Goal: Transaction & Acquisition: Download file/media

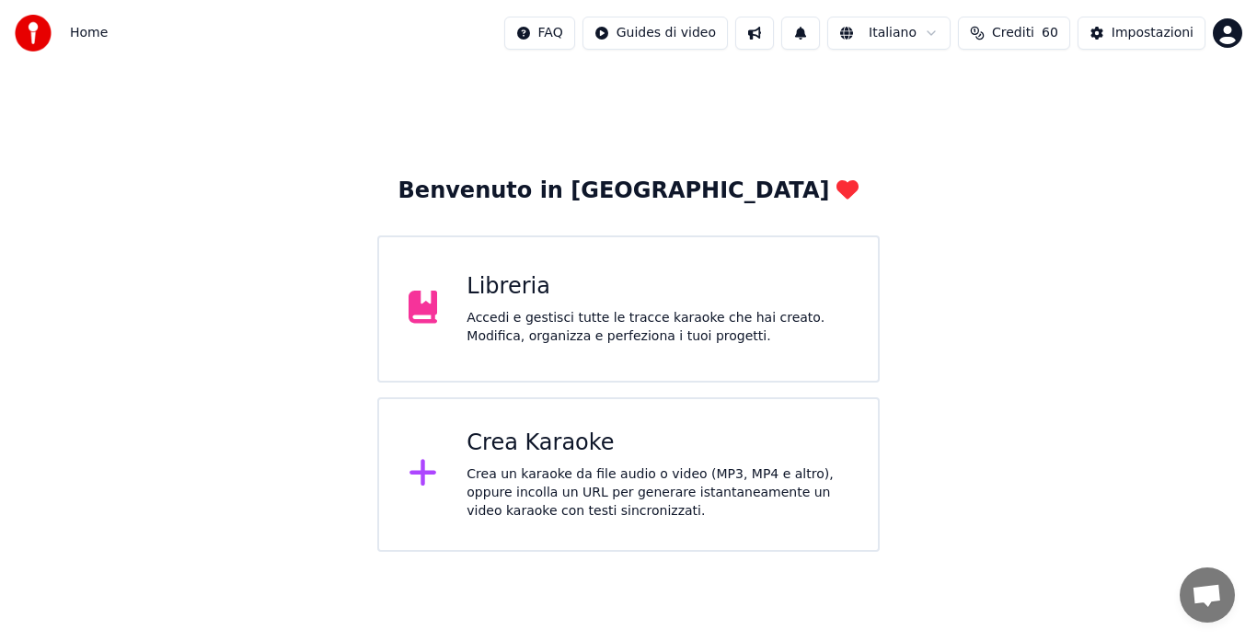
click at [596, 444] on div "Crea Karaoke" at bounding box center [658, 443] width 382 height 29
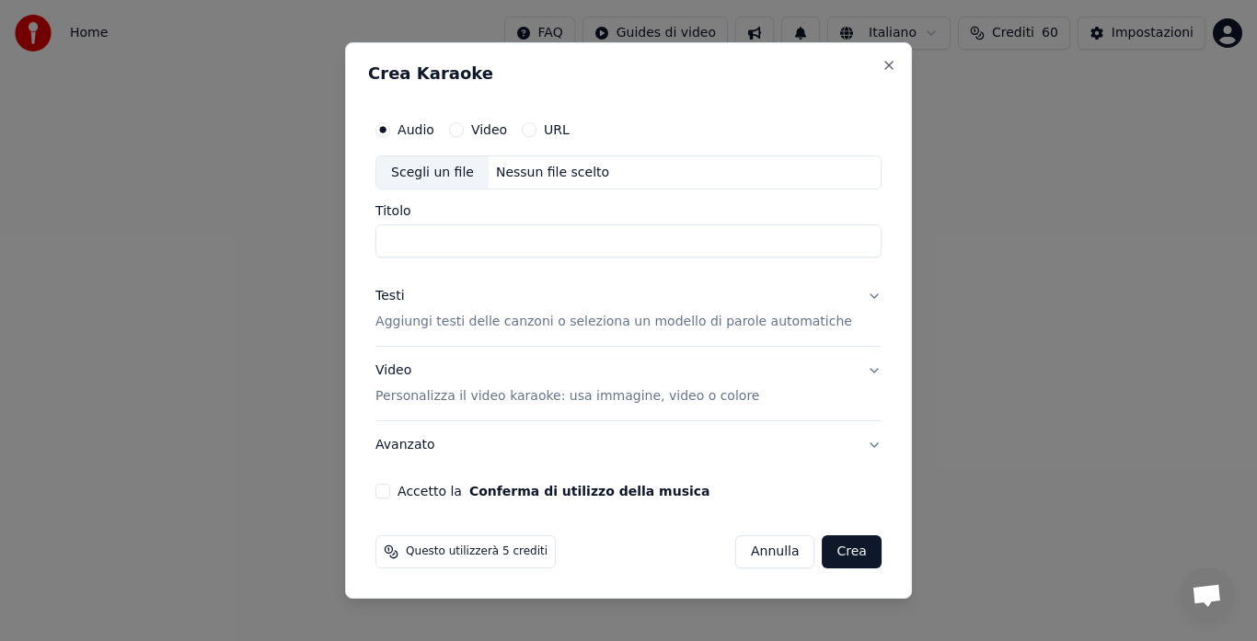
click at [525, 174] on div "Nessun file scelto" at bounding box center [553, 173] width 128 height 18
type input "**********"
click at [558, 318] on p "Aggiungi testi delle canzoni o seleziona un modello di parole automatiche" at bounding box center [613, 323] width 477 height 18
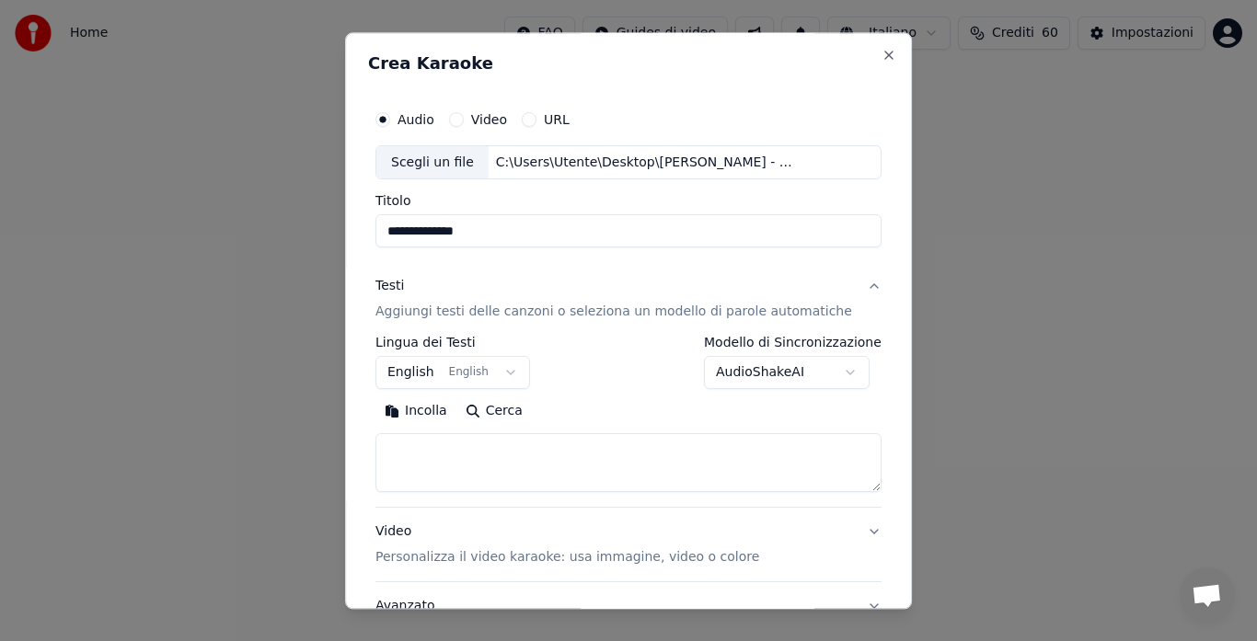
click at [445, 373] on button "English English" at bounding box center [452, 373] width 155 height 33
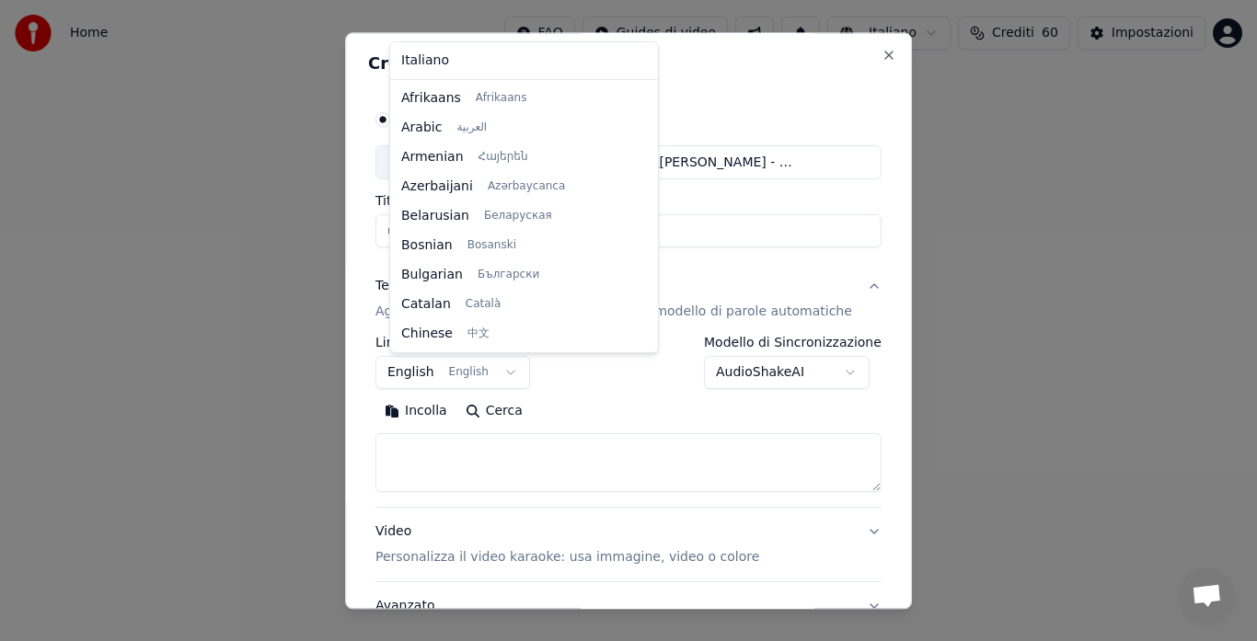
scroll to position [147, 0]
select select "**"
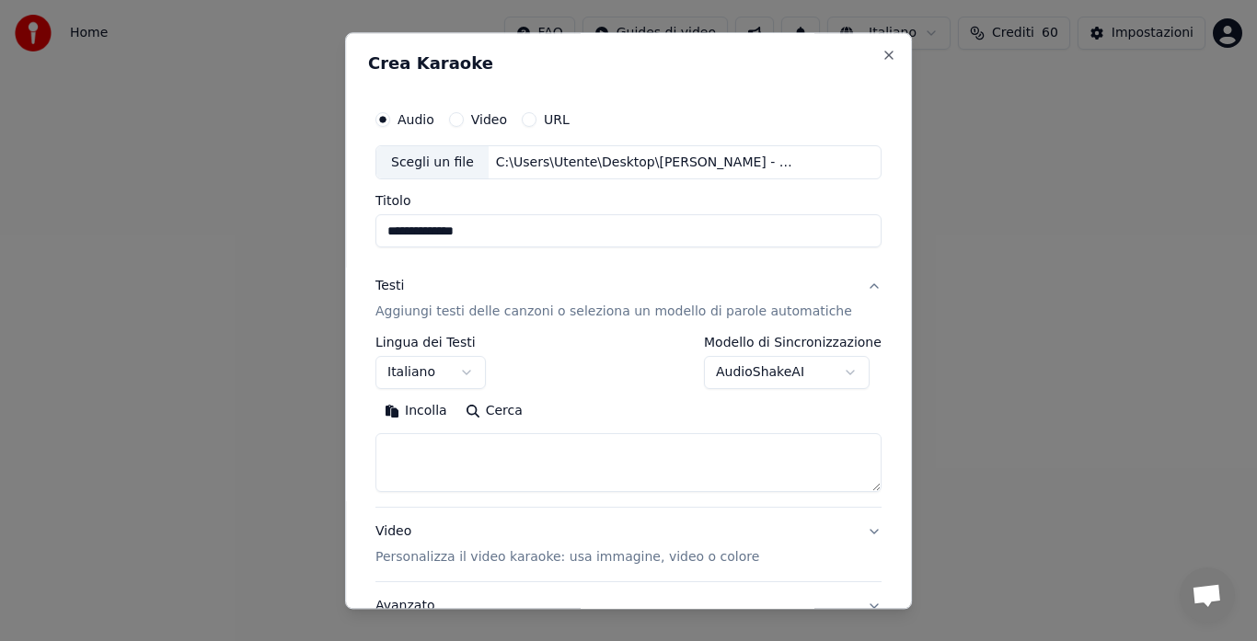
click at [418, 406] on button "Incolla" at bounding box center [415, 412] width 81 height 29
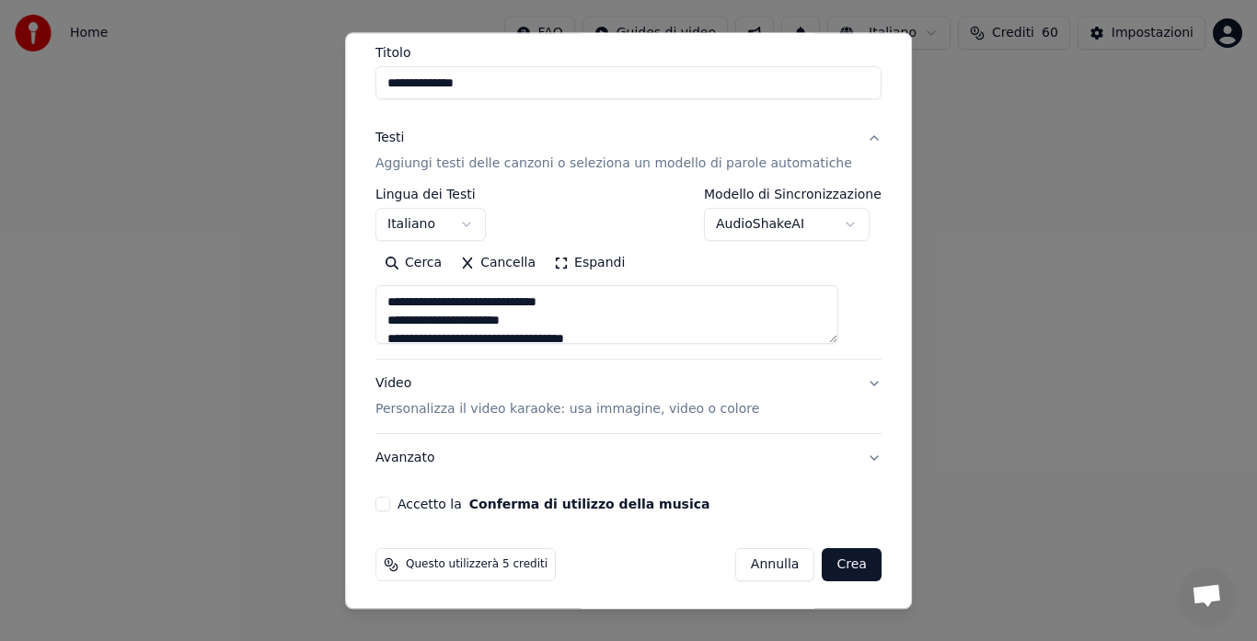
scroll to position [151, 0]
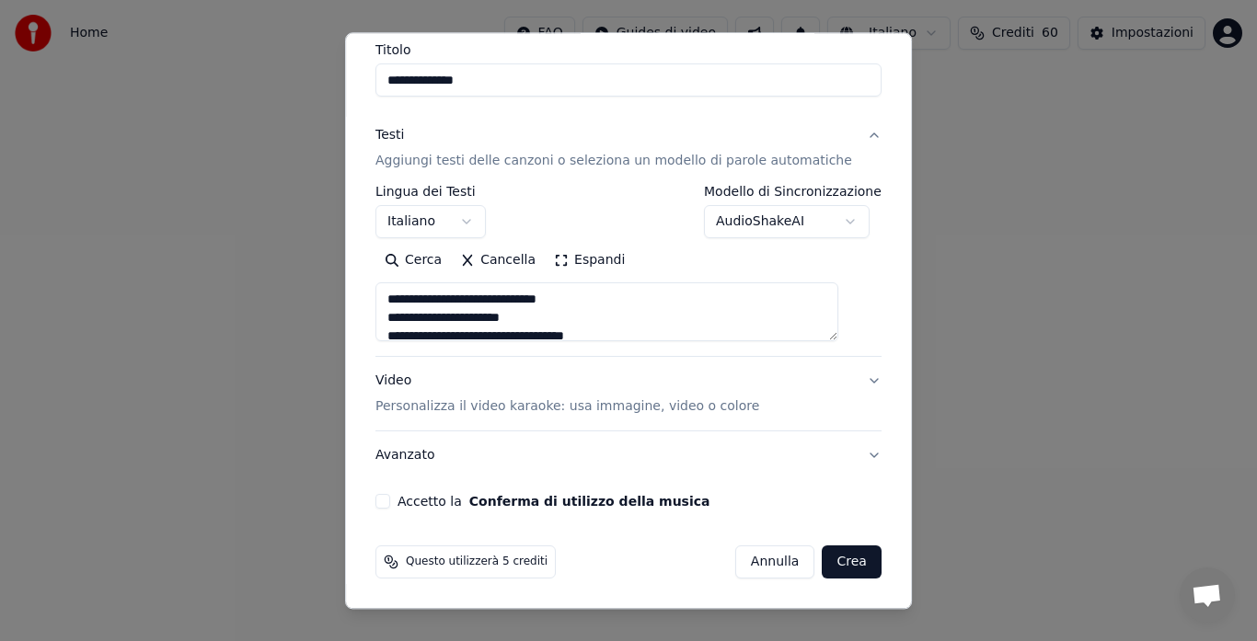
click at [846, 377] on button "Video Personalizza il video karaoke: usa immagine, video o colore" at bounding box center [628, 395] width 506 height 74
type textarea "**********"
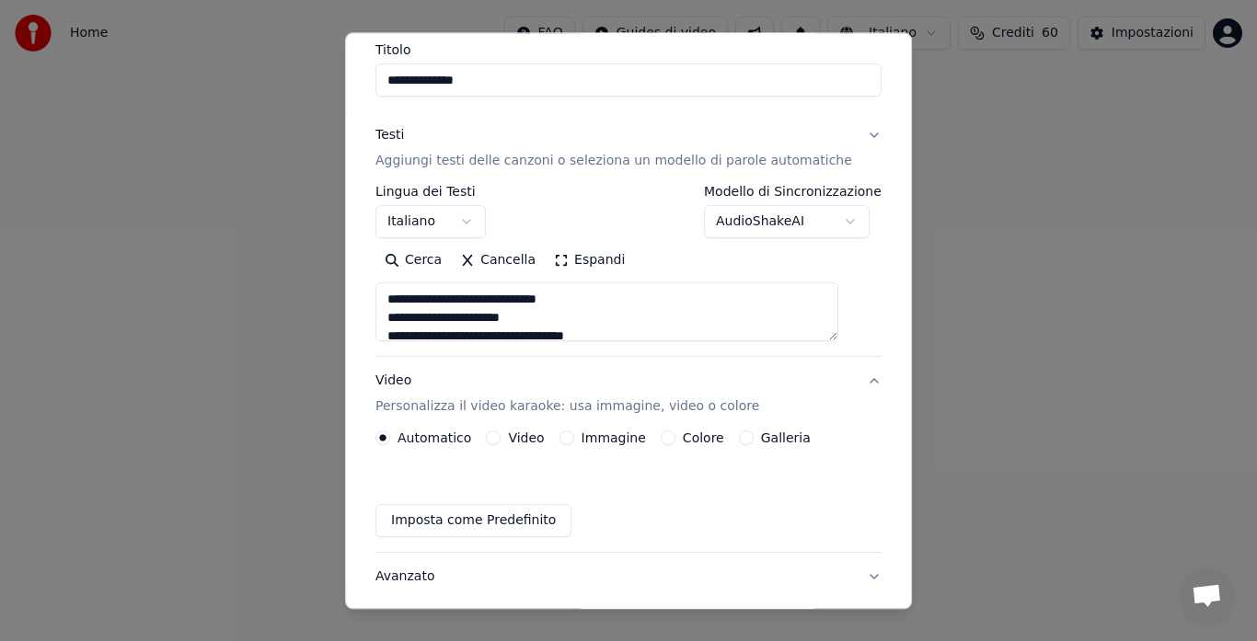
scroll to position [102, 0]
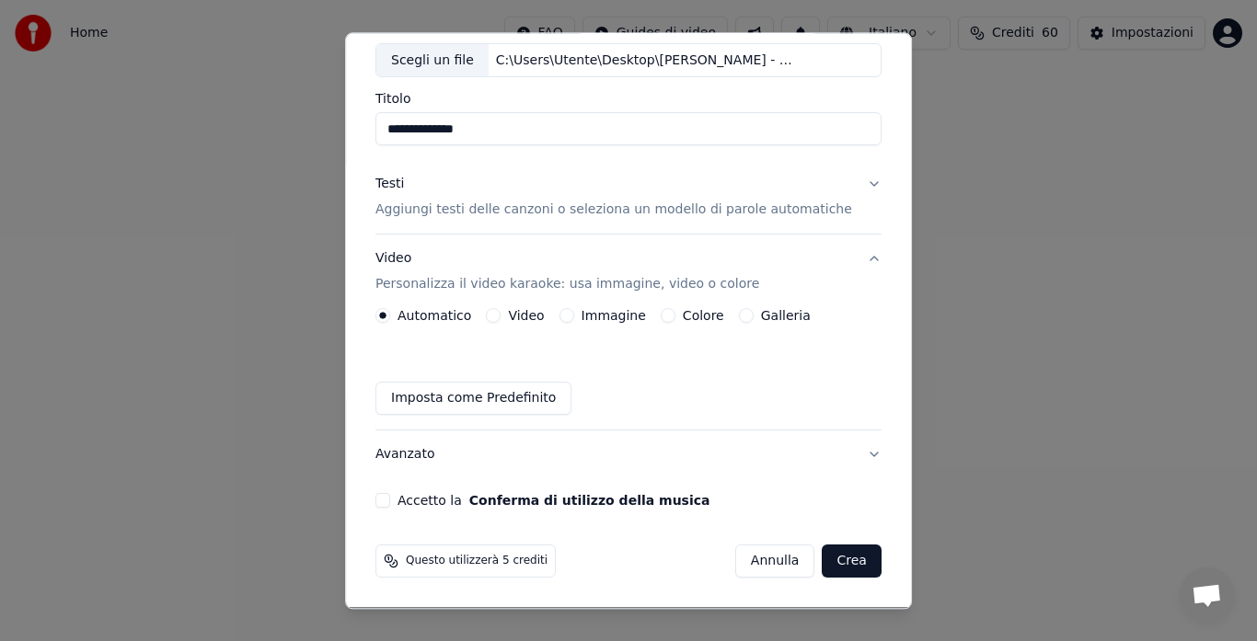
click at [742, 318] on button "Galleria" at bounding box center [746, 316] width 15 height 15
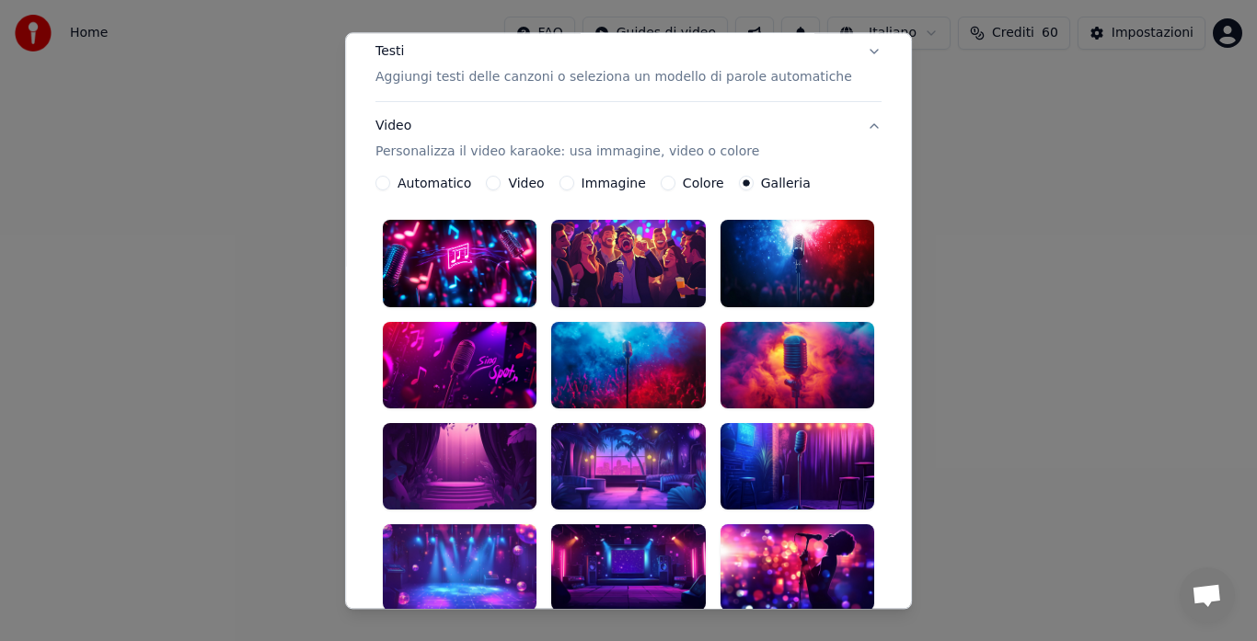
scroll to position [281, 0]
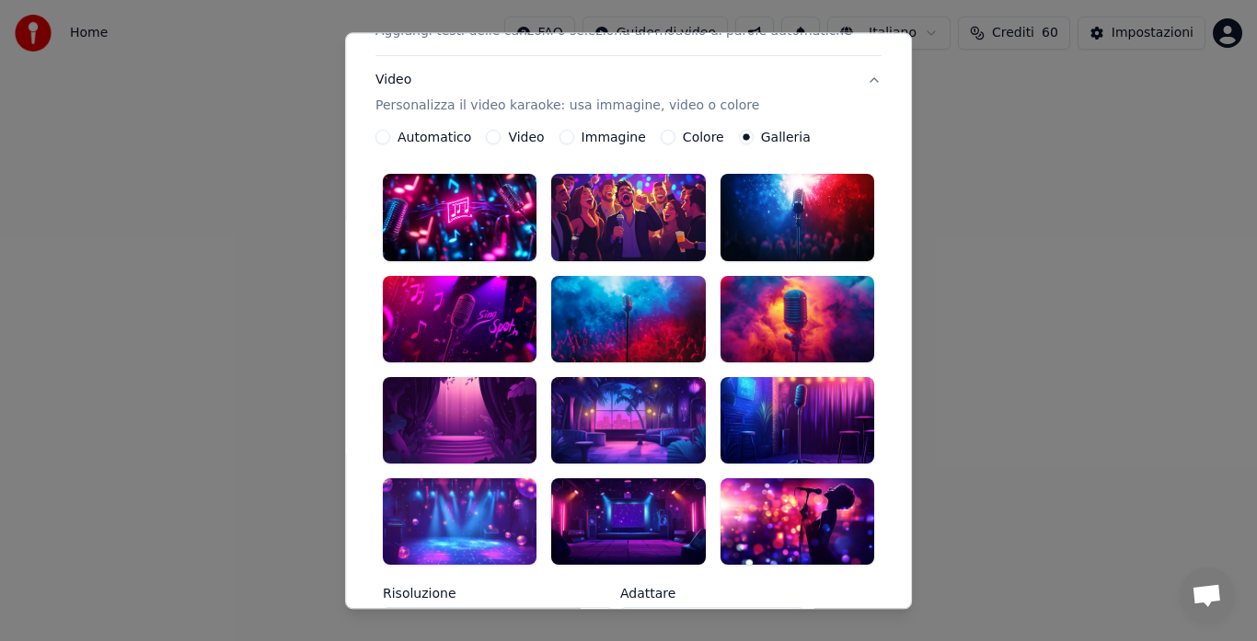
click at [786, 479] on div at bounding box center [798, 522] width 154 height 87
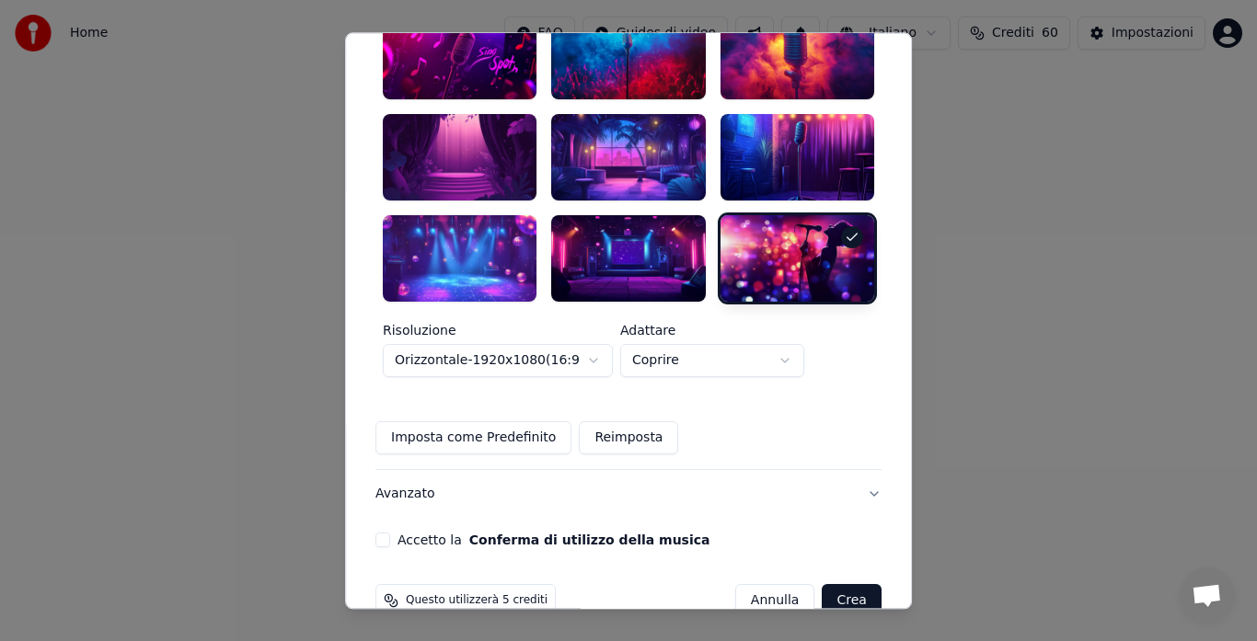
scroll to position [549, 0]
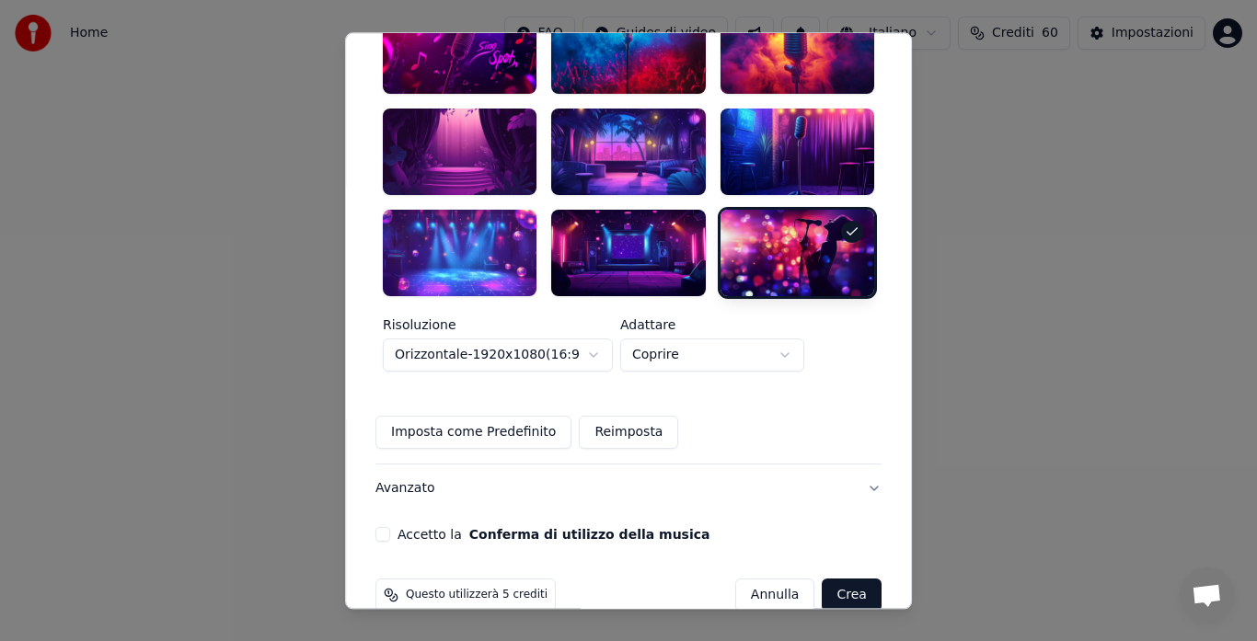
click at [390, 527] on button "Accetto la Conferma di utilizzo della musica" at bounding box center [382, 534] width 15 height 15
click at [823, 579] on button "Crea" at bounding box center [852, 595] width 59 height 33
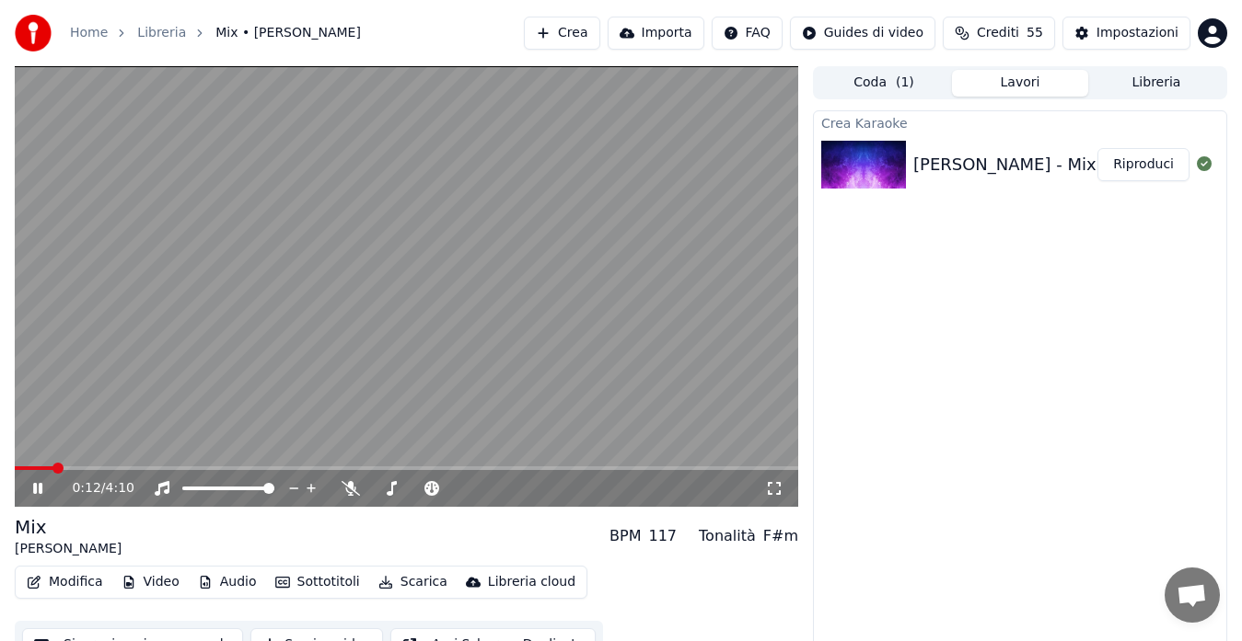
click at [65, 576] on button "Modifica" at bounding box center [64, 583] width 91 height 26
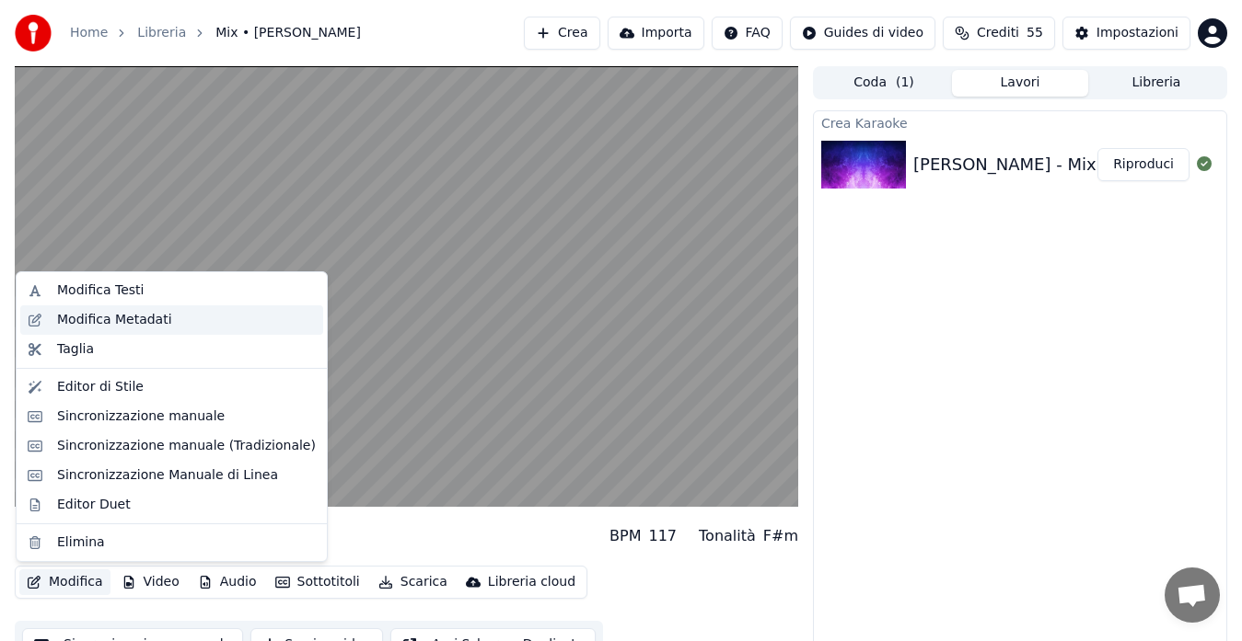
click at [119, 327] on div "Modifica Metadati" at bounding box center [114, 320] width 115 height 18
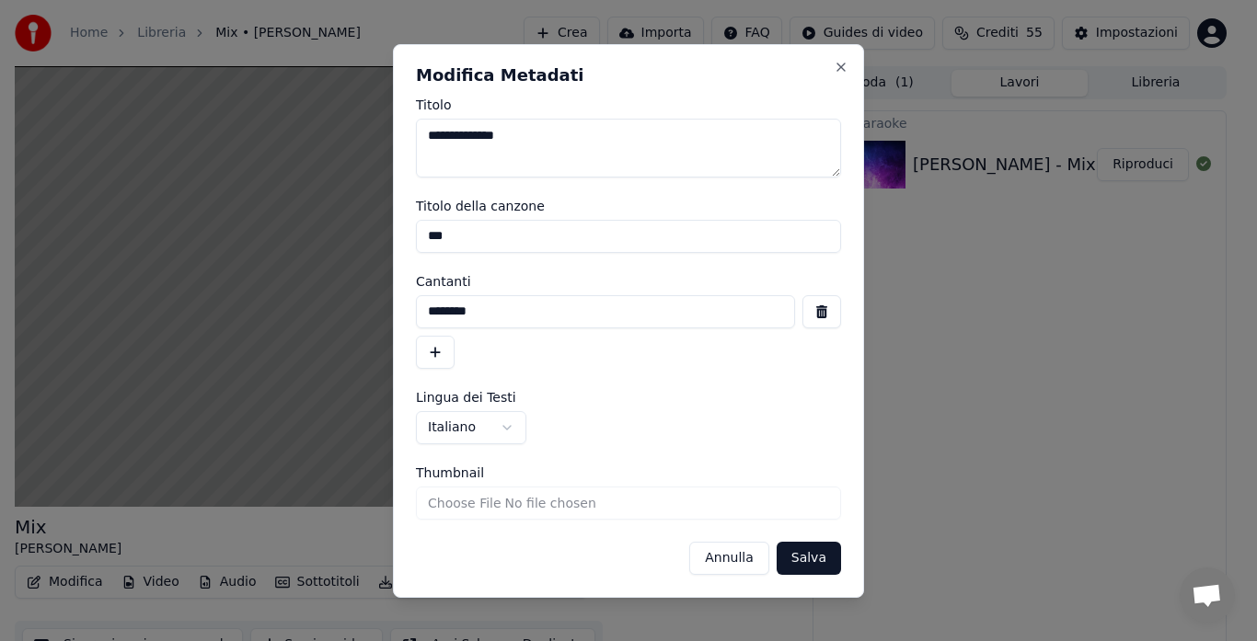
drag, startPoint x: 497, startPoint y: 138, endPoint x: 540, endPoint y: 138, distance: 43.3
click at [540, 138] on textarea "**********" at bounding box center [628, 148] width 425 height 59
type textarea "**********"
click at [499, 236] on input "***" at bounding box center [628, 236] width 425 height 33
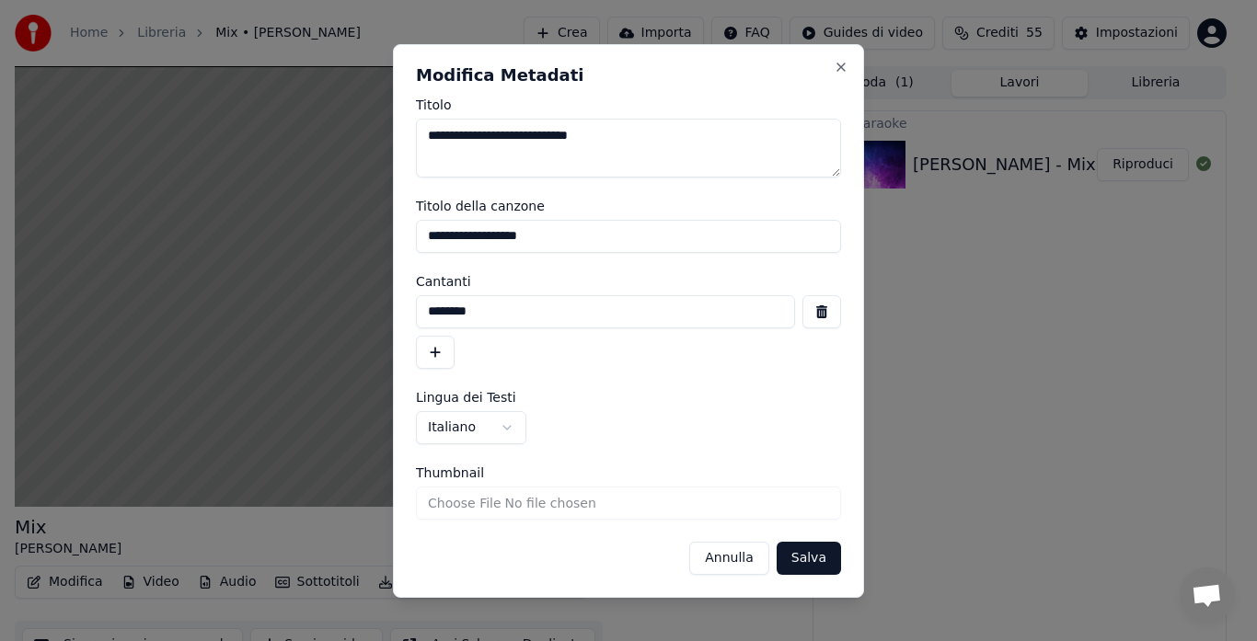
type input "**********"
click at [434, 349] on button "button" at bounding box center [435, 352] width 39 height 33
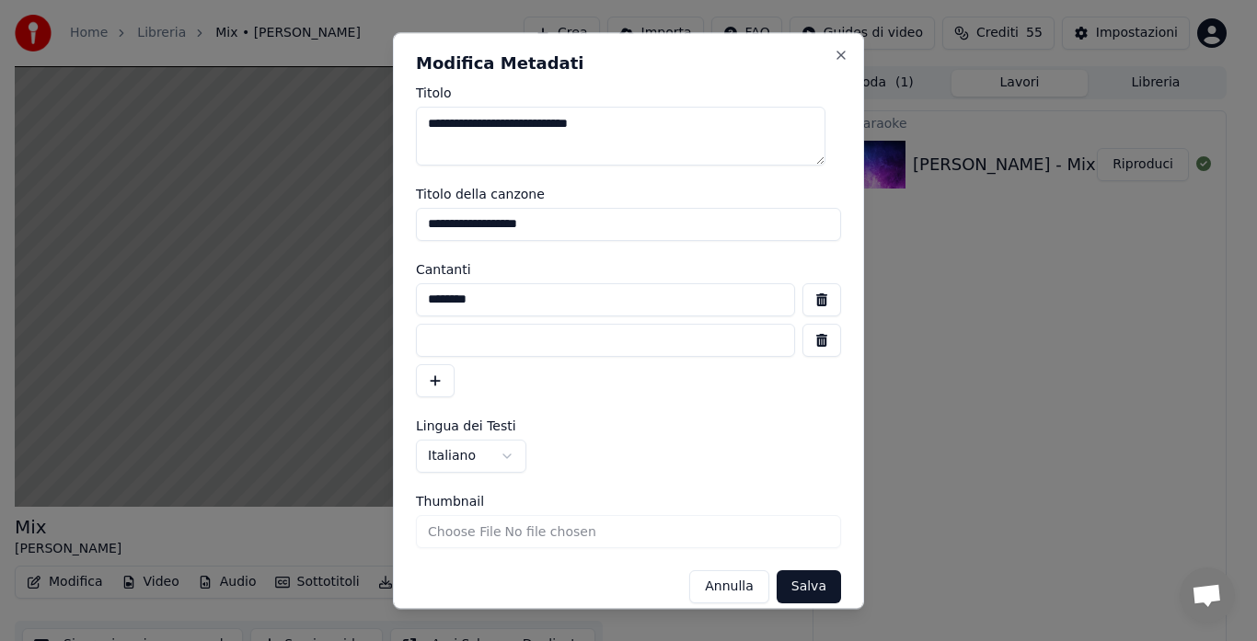
click at [434, 349] on input at bounding box center [605, 340] width 379 height 33
type input "*"
type input "**********"
click at [794, 587] on button "Salva" at bounding box center [809, 587] width 64 height 33
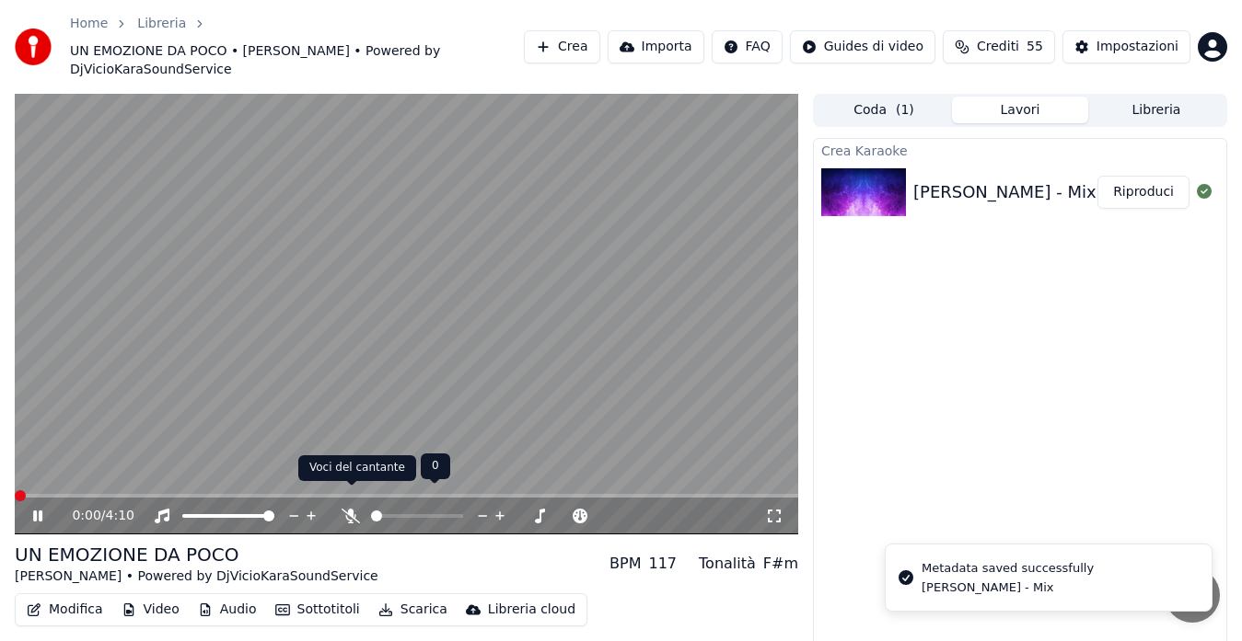
click at [343, 509] on icon at bounding box center [350, 516] width 18 height 15
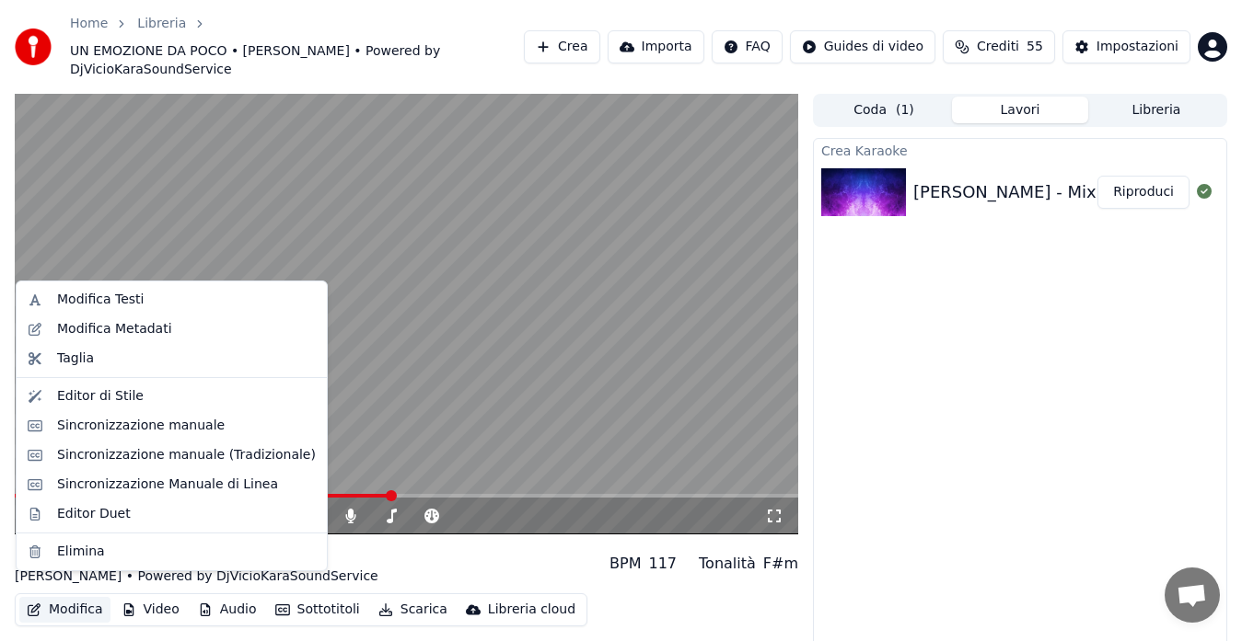
click at [65, 597] on button "Modifica" at bounding box center [64, 610] width 91 height 26
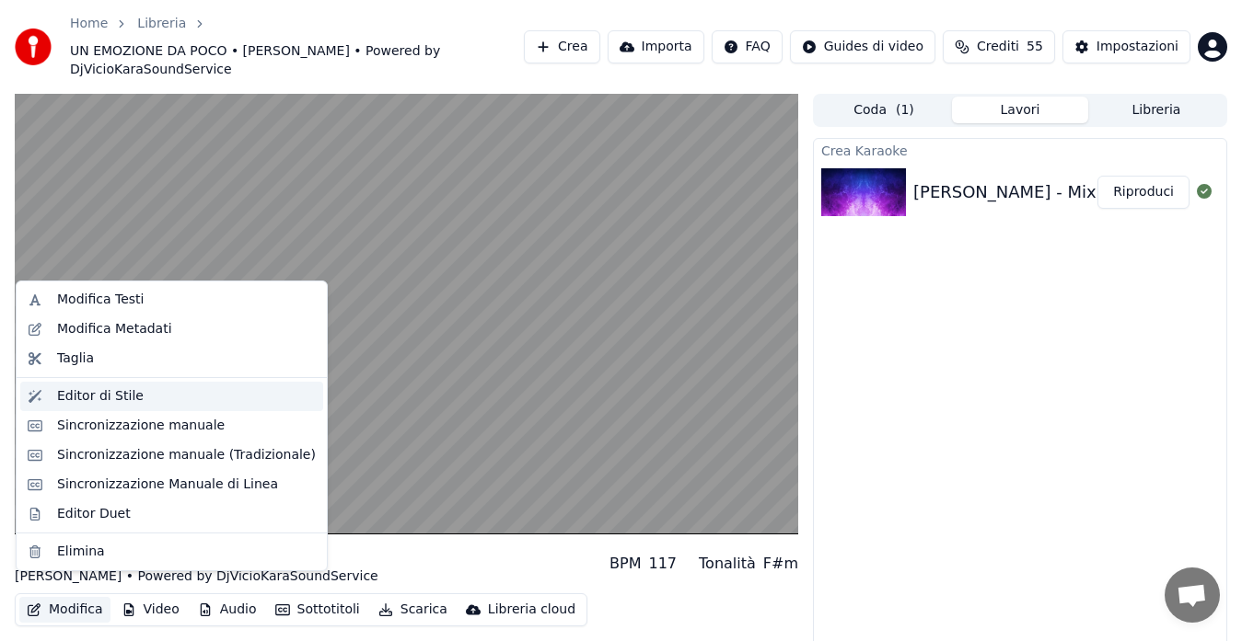
click at [121, 404] on div "Editor di Stile" at bounding box center [100, 396] width 87 height 18
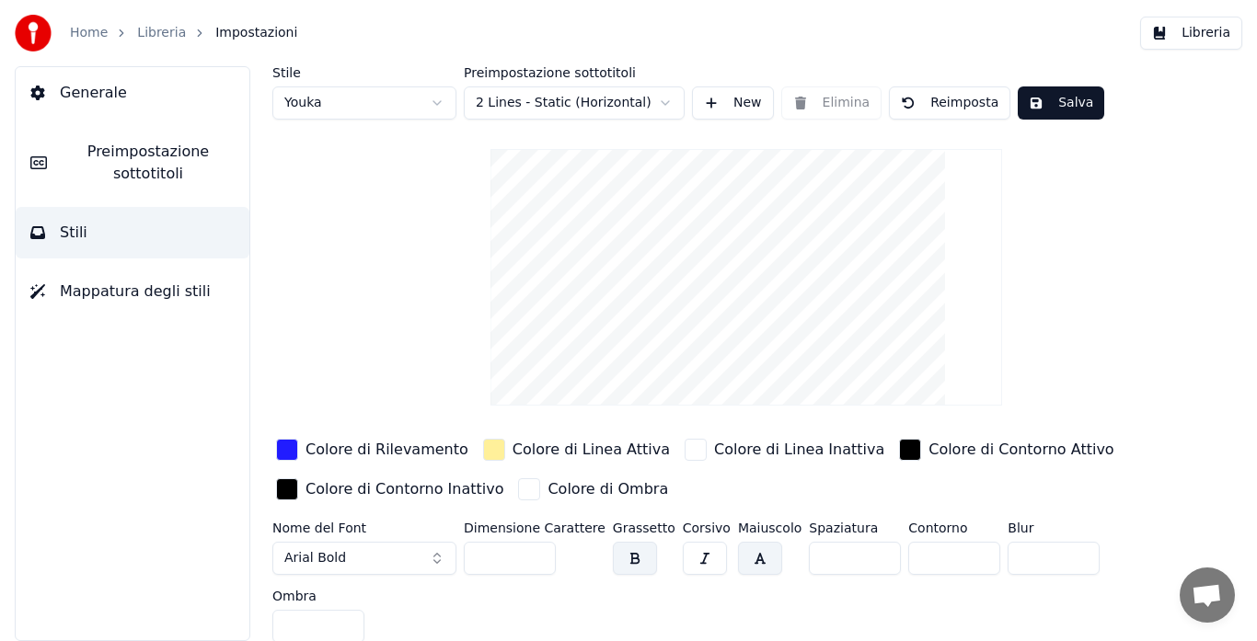
click at [287, 449] on div "button" at bounding box center [287, 450] width 22 height 22
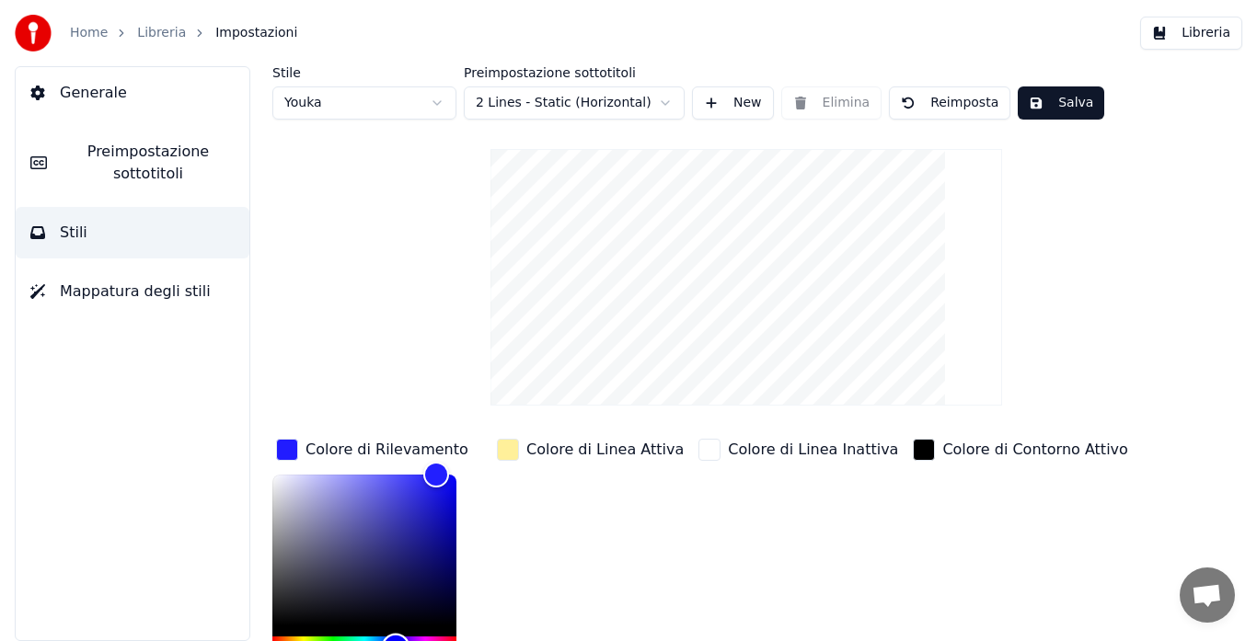
type input "*******"
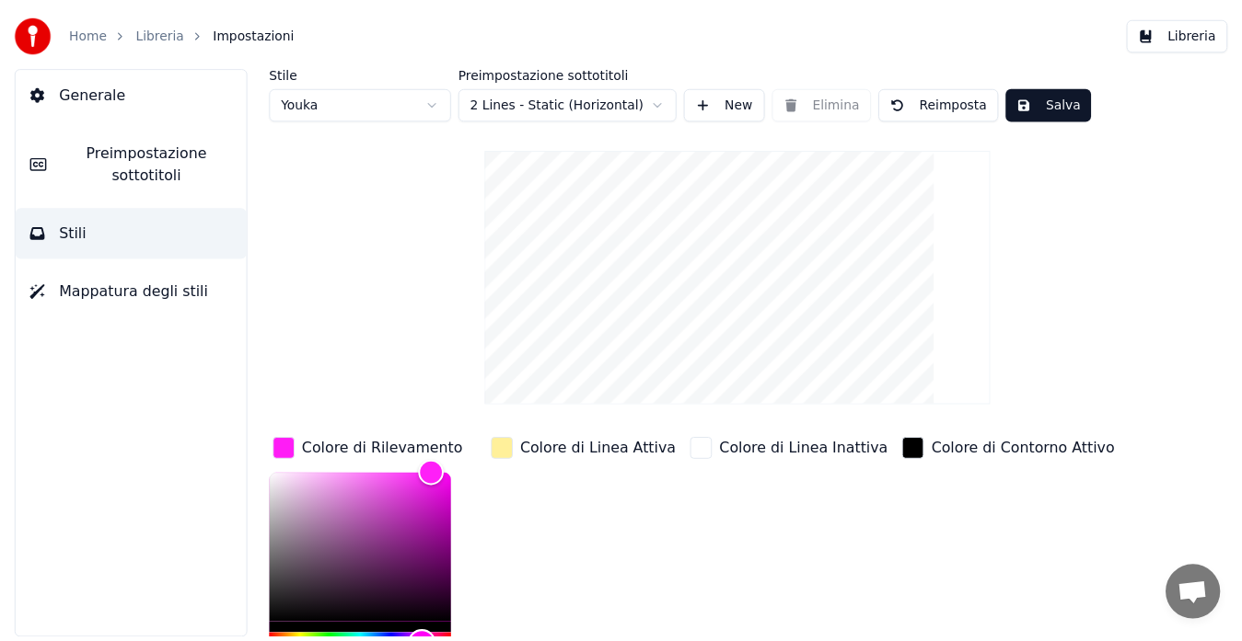
scroll to position [17, 0]
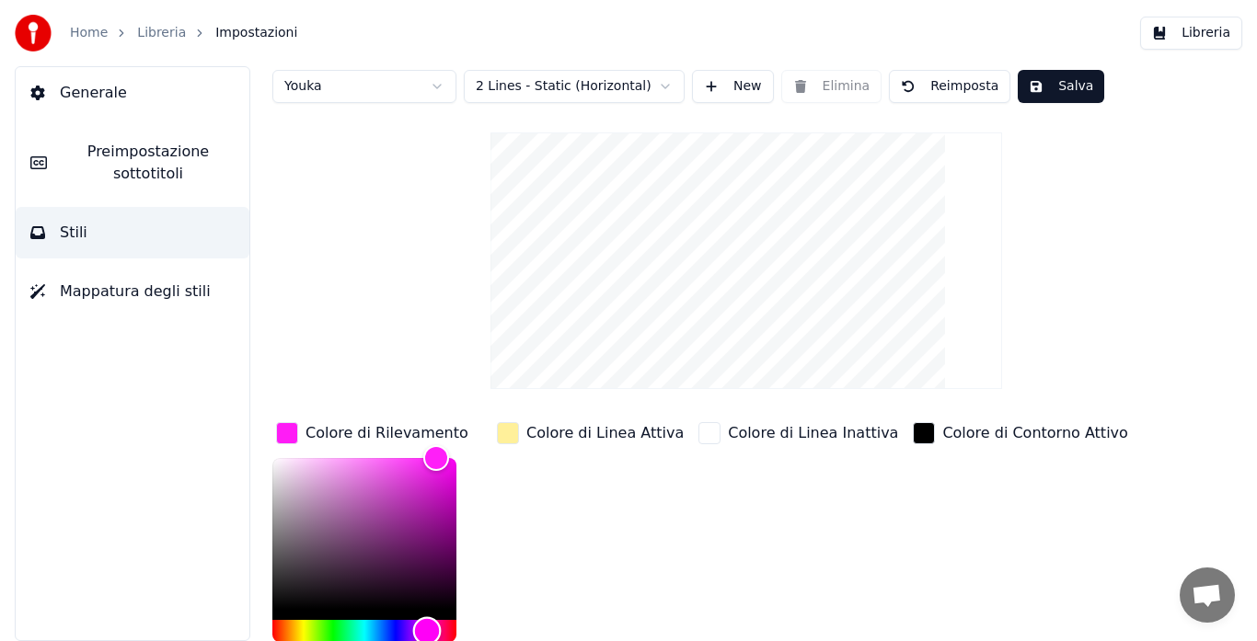
click at [427, 636] on div "Hue" at bounding box center [364, 631] width 184 height 22
click at [1034, 82] on button "Salva" at bounding box center [1061, 86] width 87 height 33
click at [1195, 24] on button "Libreria" at bounding box center [1191, 33] width 102 height 33
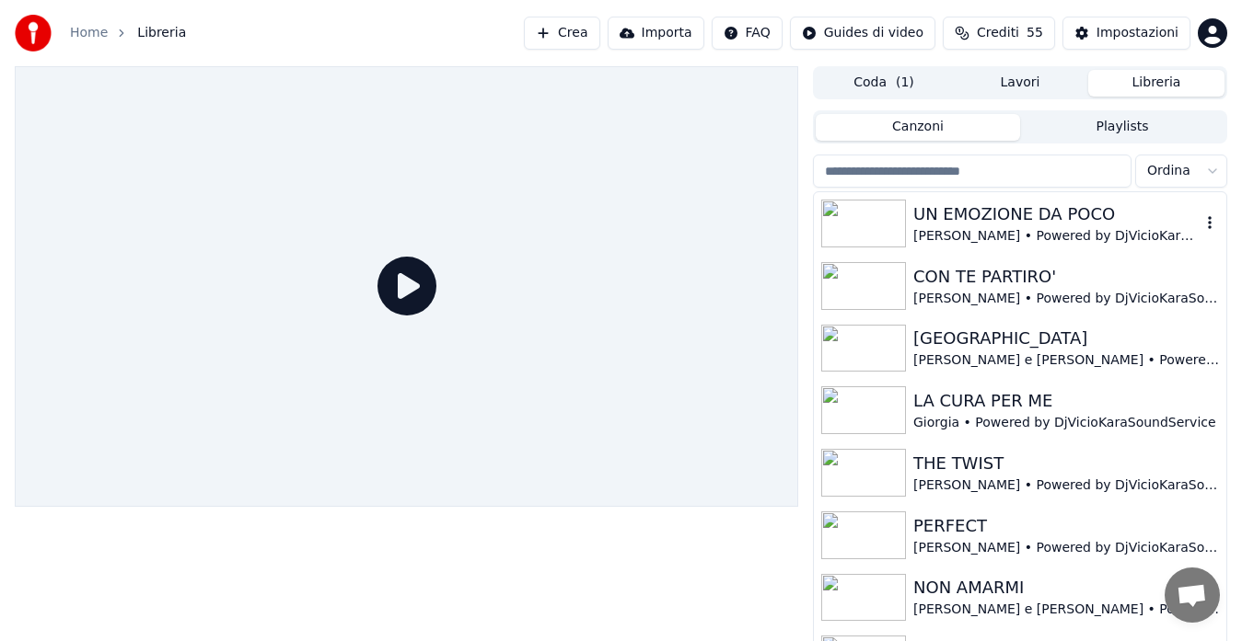
click at [1052, 216] on div "UN EMOZIONE DA POCO" at bounding box center [1056, 215] width 287 height 26
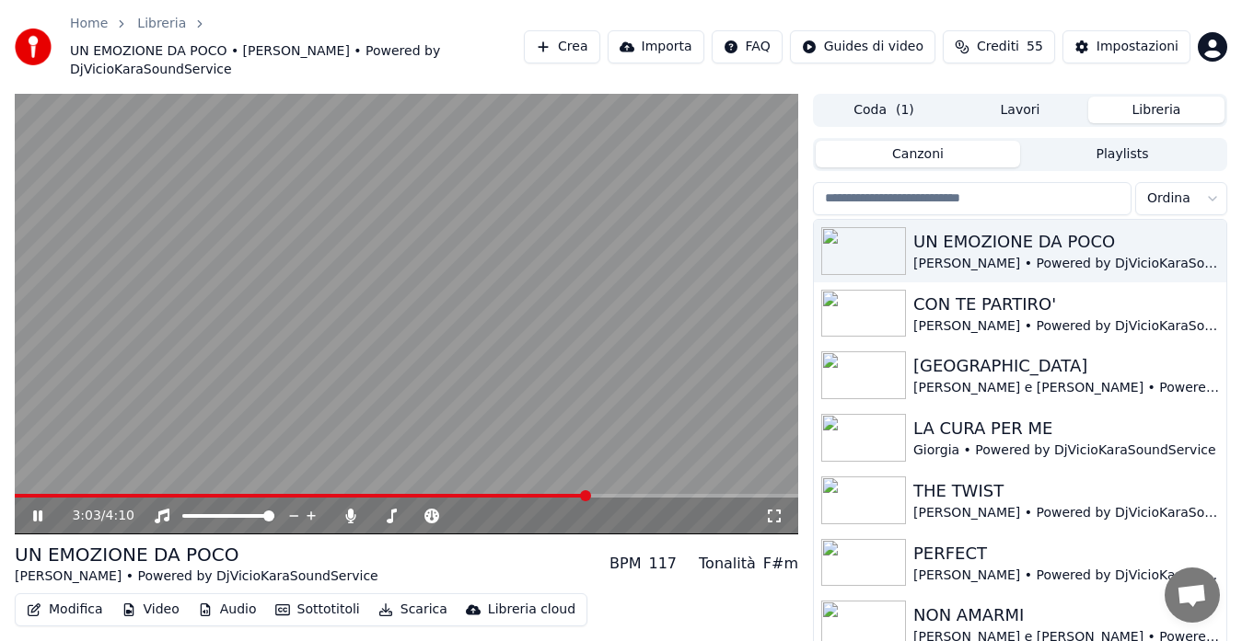
click at [765, 509] on icon at bounding box center [774, 516] width 18 height 15
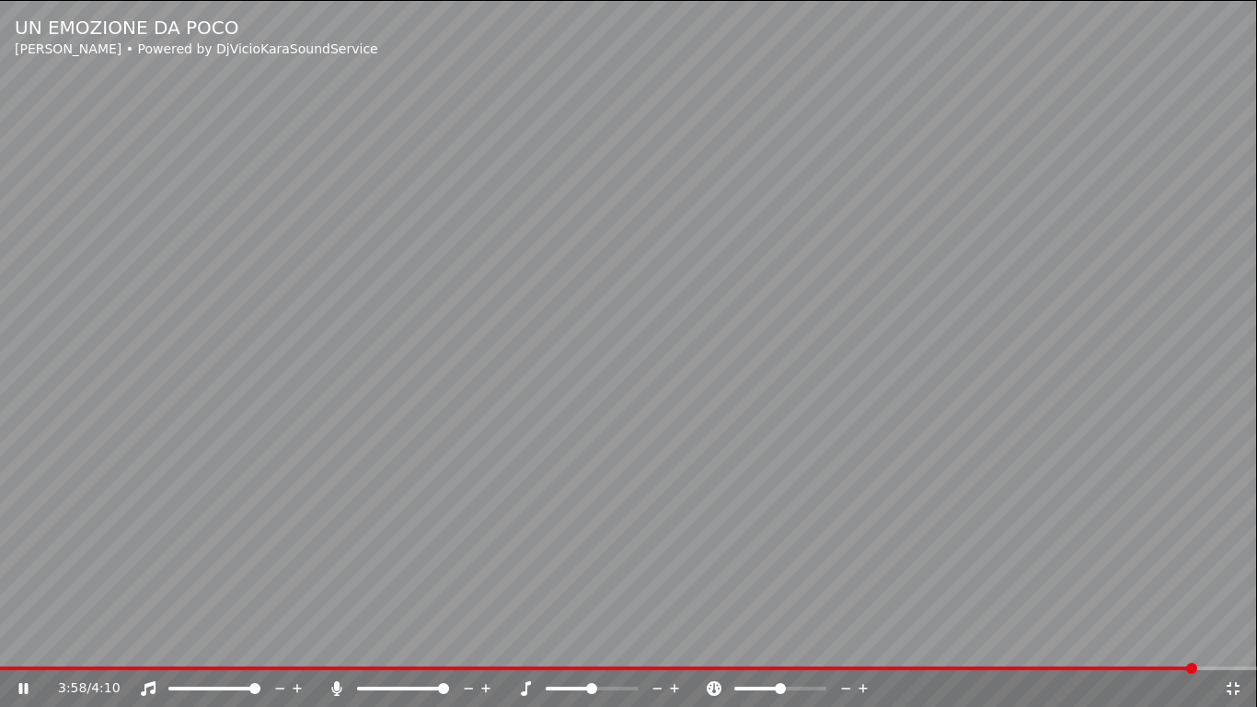
click at [1219, 641] on video at bounding box center [628, 353] width 1257 height 707
click at [1219, 641] on span at bounding box center [628, 668] width 1257 height 4
click at [1217, 619] on video at bounding box center [628, 353] width 1257 height 707
click at [1235, 641] on icon at bounding box center [1233, 688] width 13 height 13
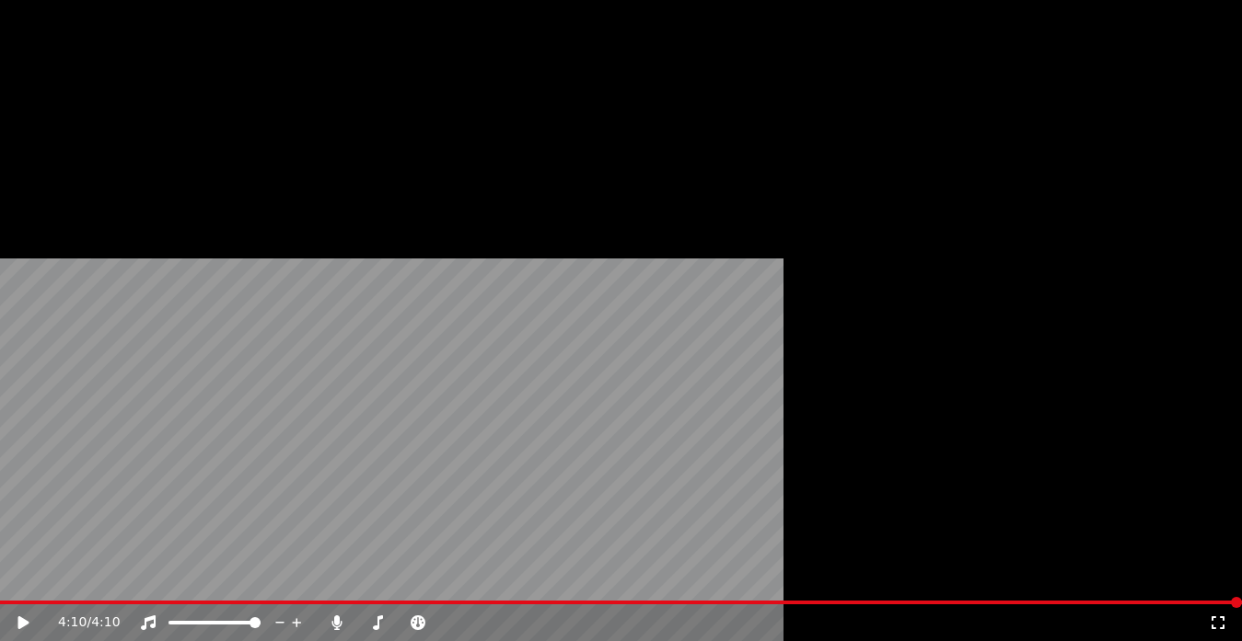
click at [401, 182] on button "Scarica" at bounding box center [413, 169] width 84 height 26
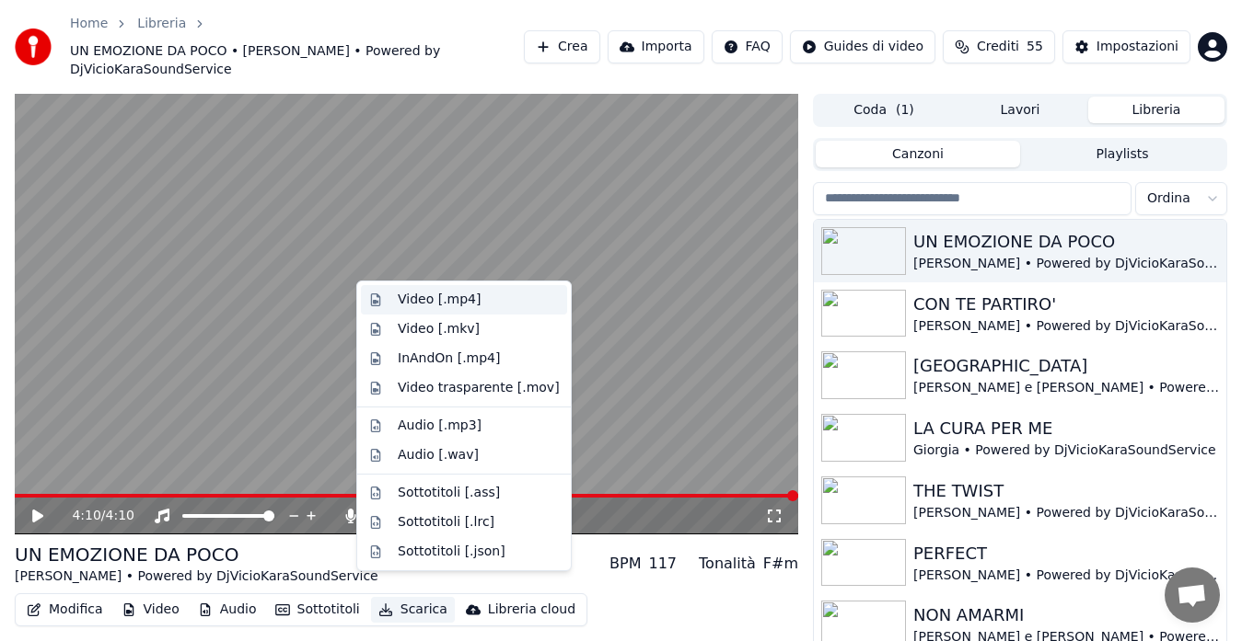
click at [454, 293] on div "Video [.mp4]" at bounding box center [439, 300] width 83 height 18
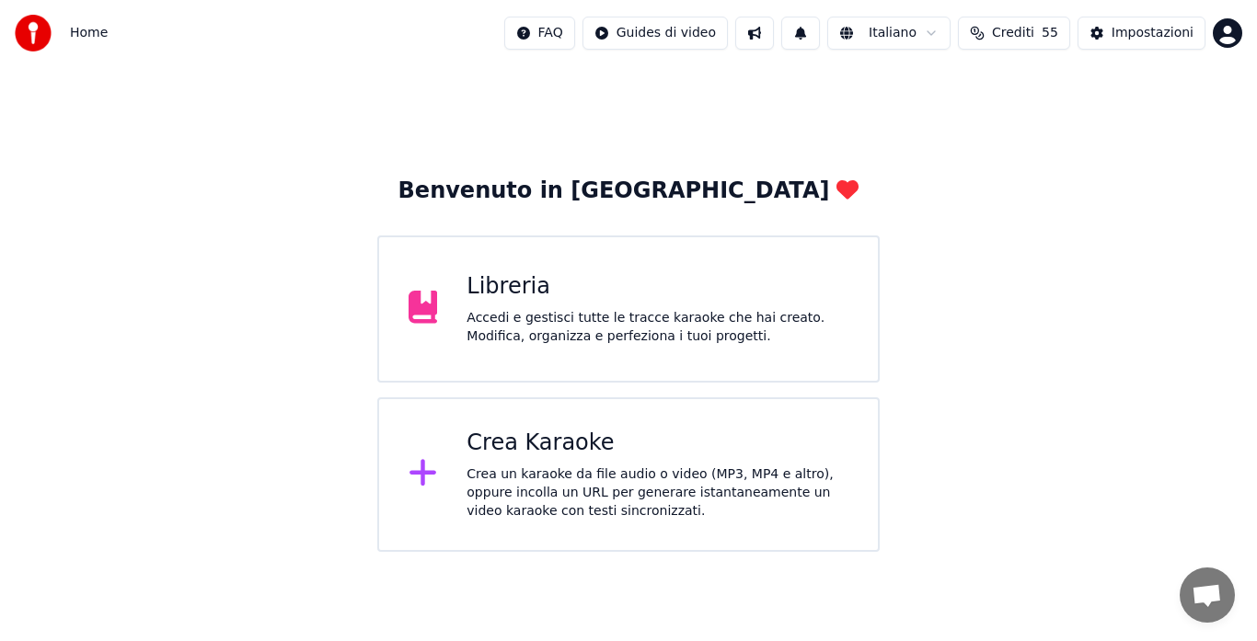
click at [678, 343] on div "Accedi e gestisci tutte le tracce karaoke che hai creato. Modifica, organizza e…" at bounding box center [658, 327] width 382 height 37
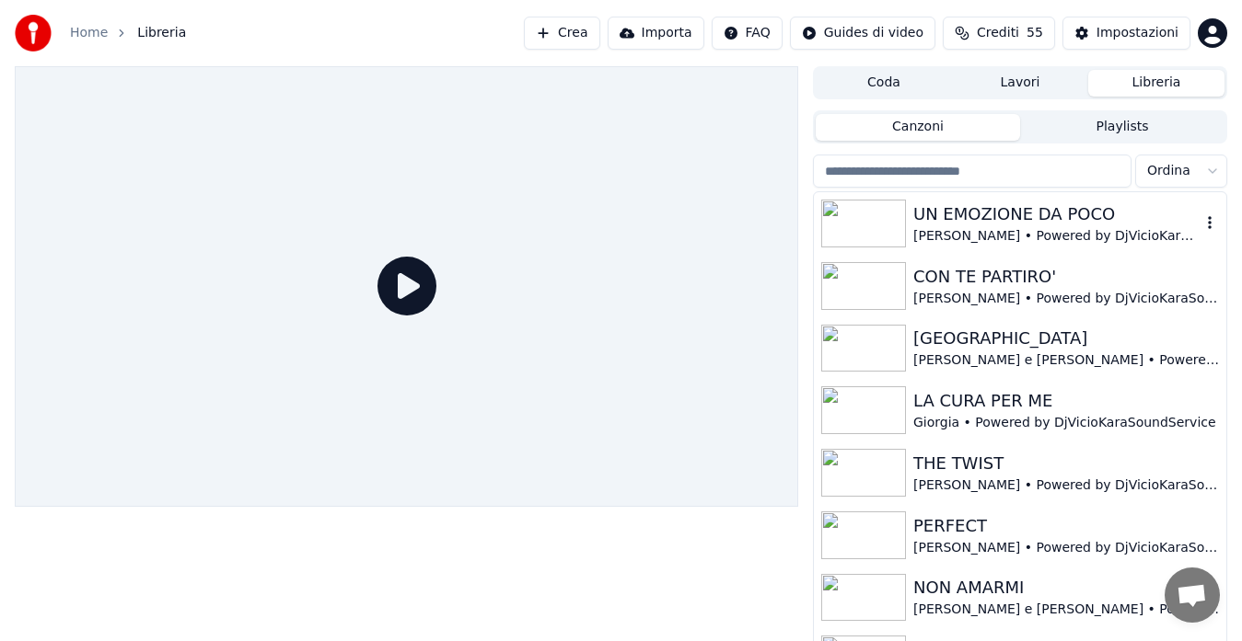
click at [996, 227] on div "[PERSON_NAME] • Powered by DjVicioKaraSoundService" at bounding box center [1056, 236] width 287 height 18
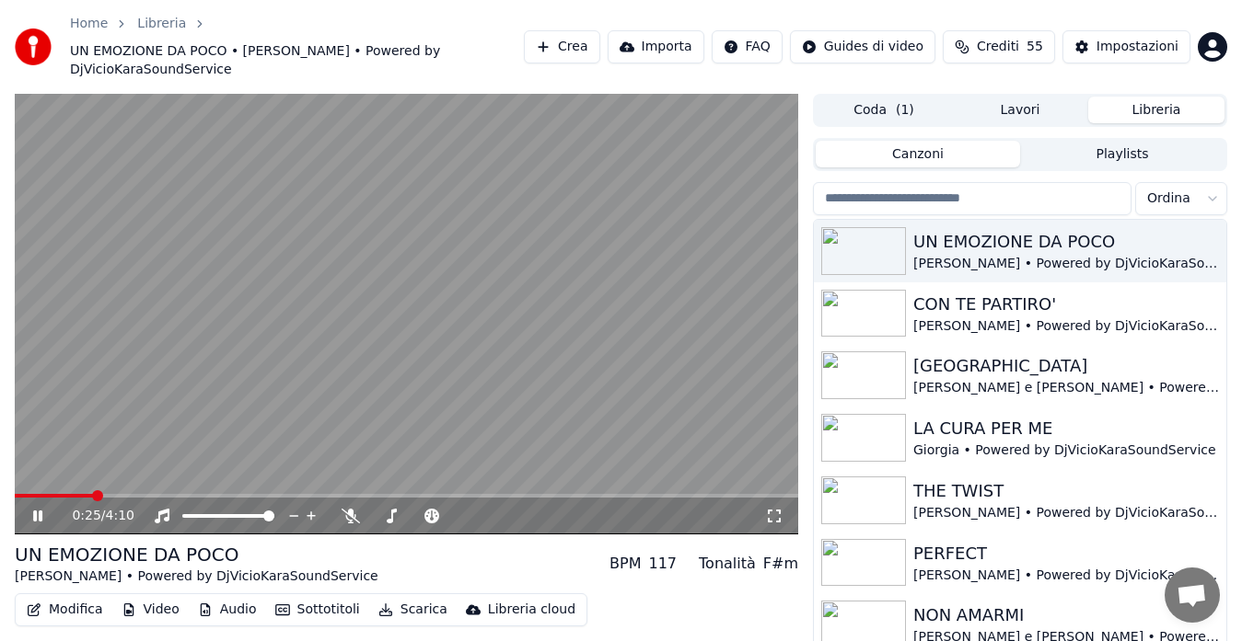
click at [93, 494] on span at bounding box center [406, 496] width 783 height 4
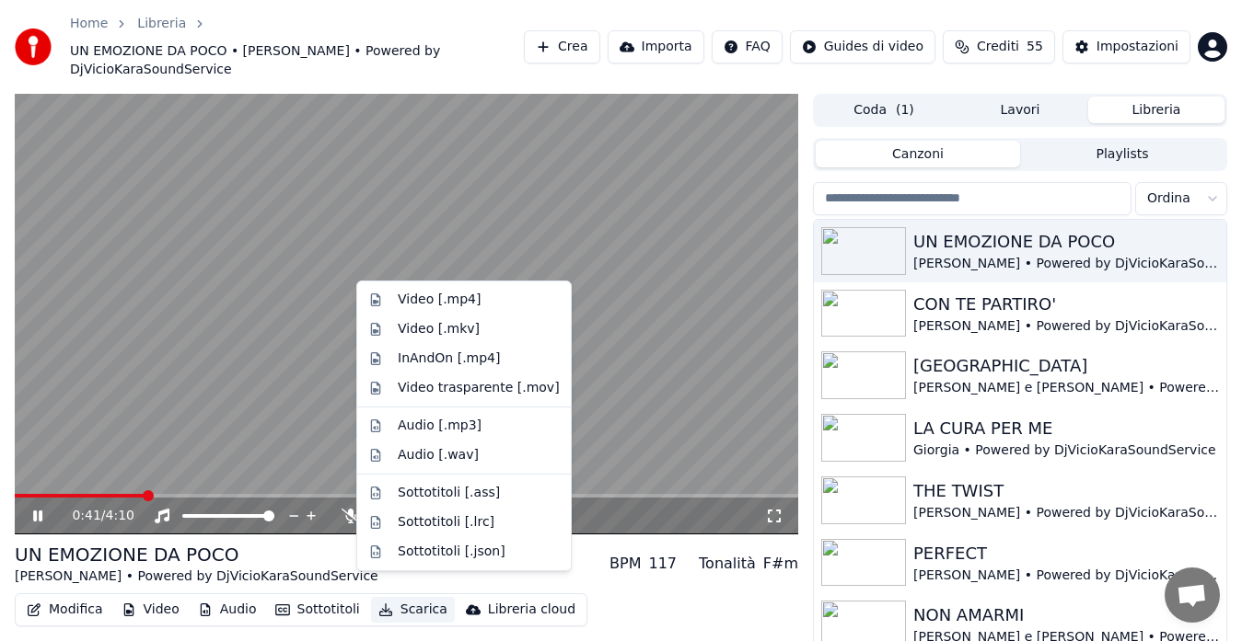
click at [381, 604] on icon "button" at bounding box center [385, 610] width 15 height 13
click at [425, 307] on div "Video [.mp4]" at bounding box center [439, 300] width 83 height 18
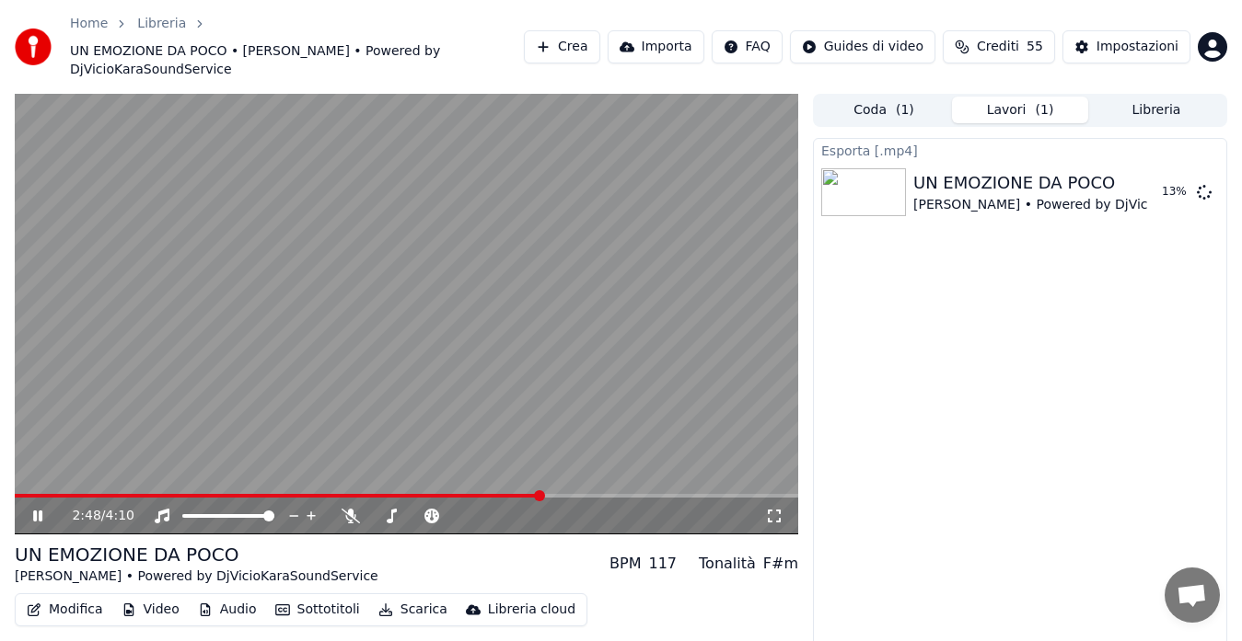
click at [43, 509] on icon at bounding box center [50, 516] width 42 height 15
